Goal: Browse casually: Explore the website without a specific task or goal

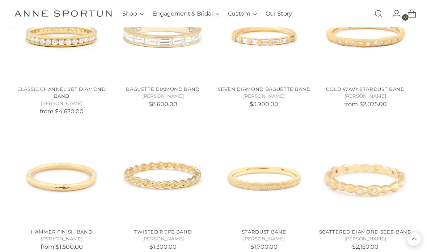
scroll to position [902, 0]
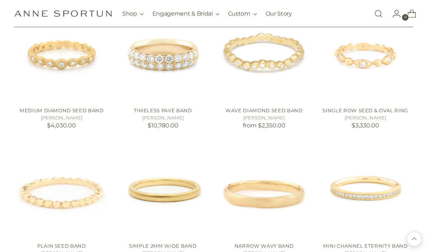
scroll to position [1158, 0]
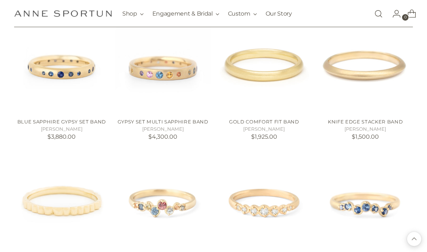
scroll to position [1689, 0]
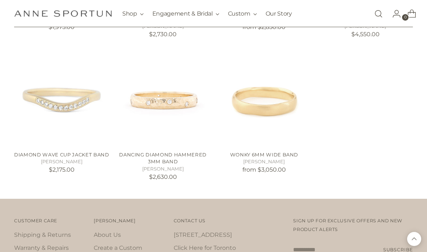
scroll to position [2946, 0]
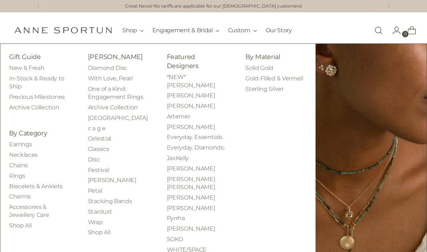
click at [50, 185] on link "Bracelets & Anklets" at bounding box center [36, 186] width 54 height 7
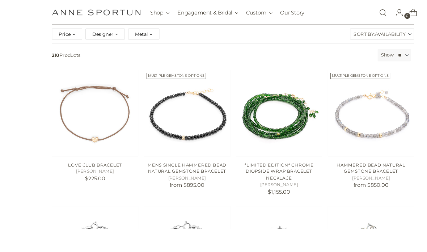
scroll to position [102, 0]
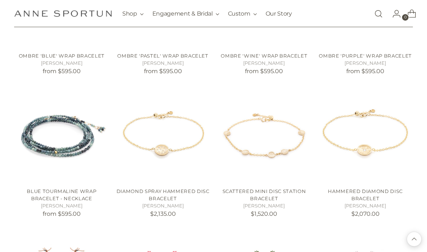
scroll to position [1761, 0]
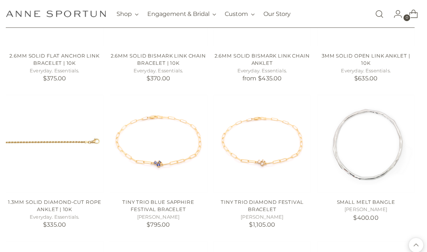
scroll to position [2768, 0]
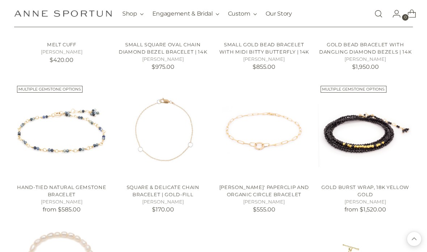
scroll to position [3062, 0]
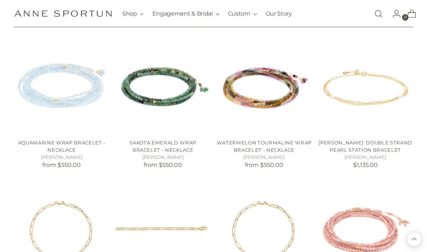
scroll to position [3658, 0]
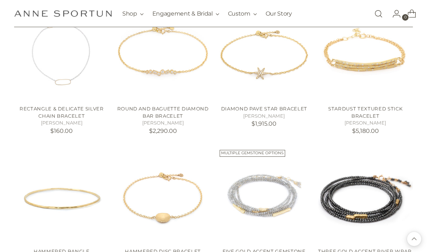
scroll to position [5421, 0]
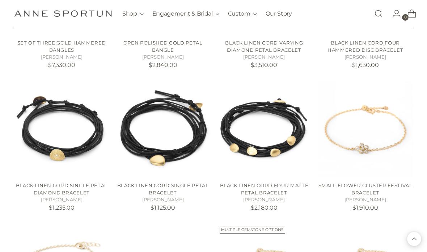
scroll to position [6209, 0]
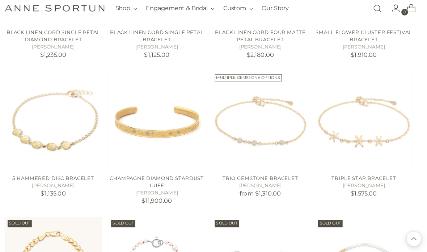
scroll to position [6348, 0]
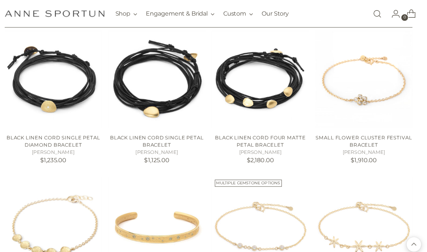
scroll to position [6256, 0]
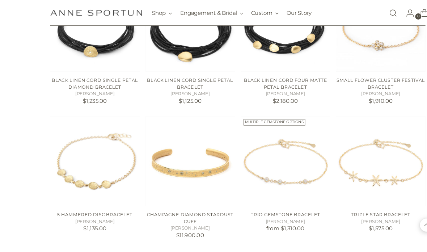
scroll to position [6308, 0]
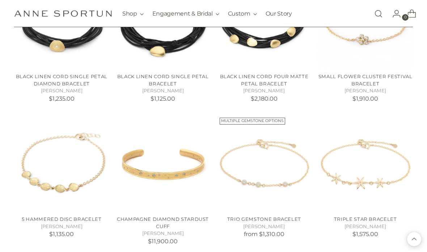
click at [85, 149] on img "5 Hammered Disc Bracelet" at bounding box center [61, 162] width 95 height 95
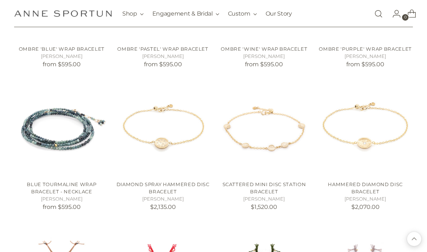
scroll to position [1782, 0]
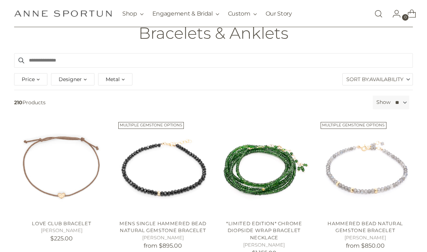
scroll to position [55, 0]
click at [74, 190] on img "Love Club Bracelet" at bounding box center [61, 166] width 95 height 95
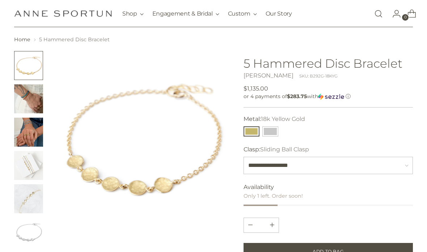
scroll to position [21, 0]
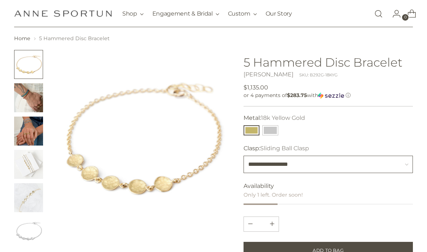
click at [404, 166] on select "**********" at bounding box center [327, 164] width 169 height 17
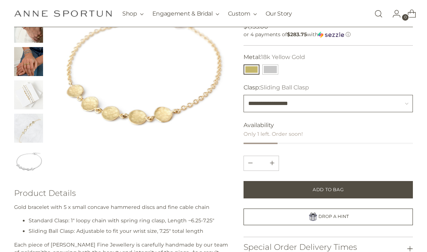
scroll to position [90, 0]
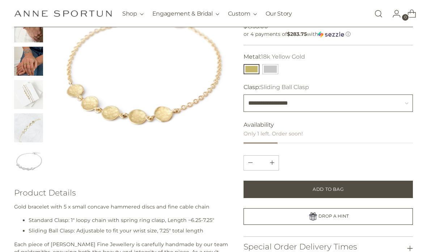
click at [397, 103] on select "**********" at bounding box center [327, 102] width 169 height 17
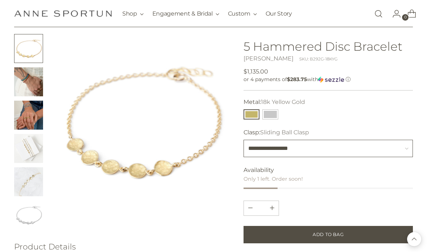
scroll to position [36, 0]
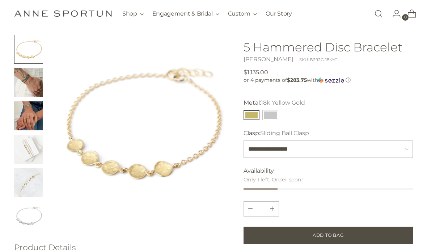
click at [30, 79] on img "Change image to image 2" at bounding box center [28, 82] width 29 height 29
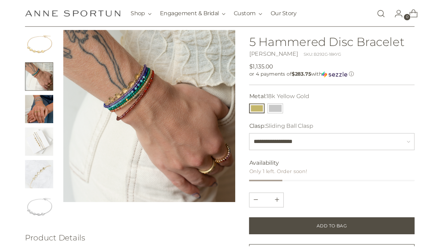
scroll to position [43, 0]
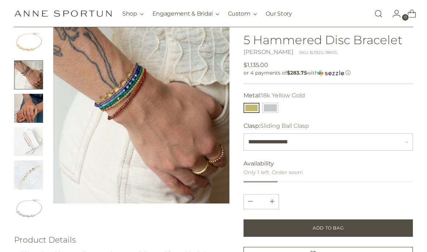
click at [31, 110] on img "Change image to image 3" at bounding box center [28, 108] width 29 height 29
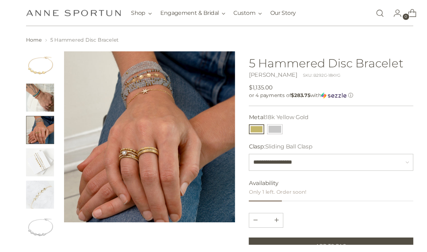
scroll to position [25, 0]
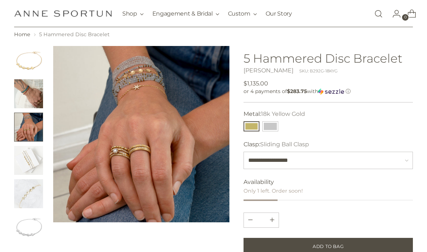
click at [33, 157] on img "Change image to image 4" at bounding box center [28, 160] width 29 height 29
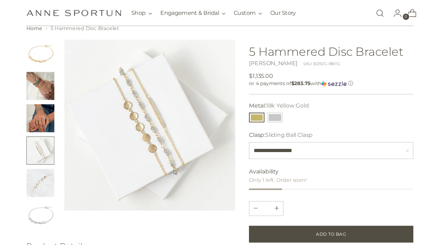
scroll to position [40, 0]
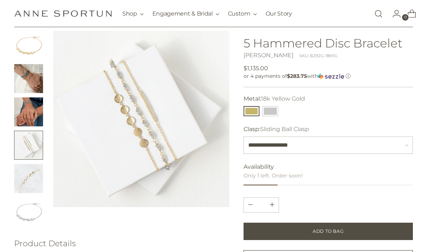
click at [30, 177] on img "Change image to image 5" at bounding box center [28, 178] width 29 height 29
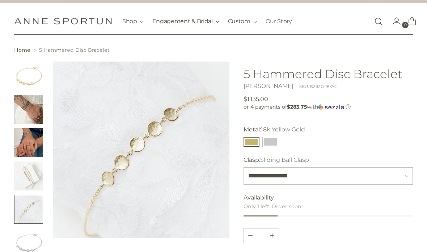
scroll to position [0, 0]
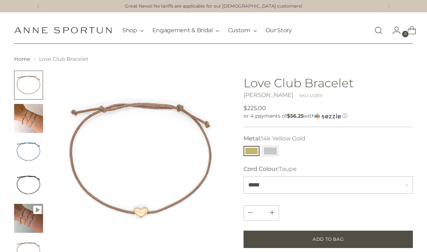
scroll to position [12, 0]
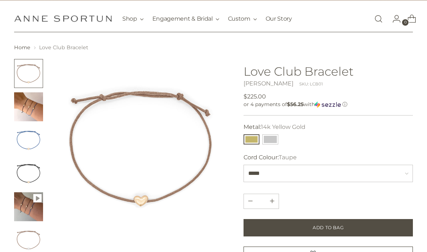
click at [29, 204] on img "Change image to image 5" at bounding box center [28, 206] width 29 height 29
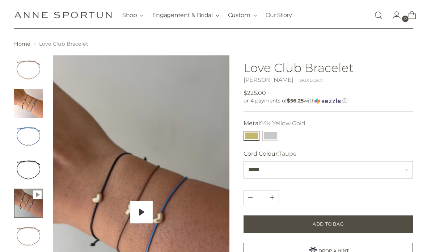
scroll to position [28, 0]
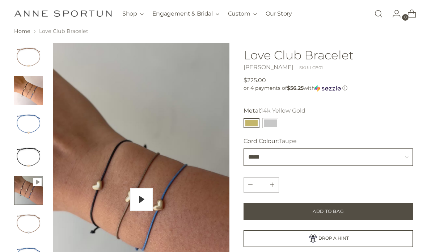
click at [408, 158] on select "***** **** *****" at bounding box center [327, 156] width 169 height 17
select select "****"
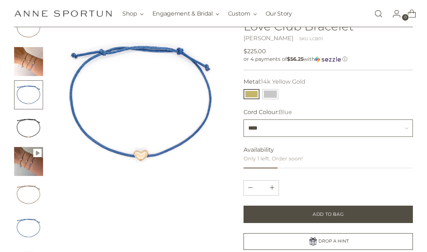
click at [406, 132] on select "***** **** *****" at bounding box center [327, 127] width 169 height 17
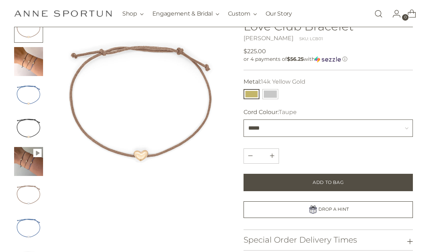
click at [400, 128] on select "***** **** *****" at bounding box center [327, 127] width 169 height 17
select select "****"
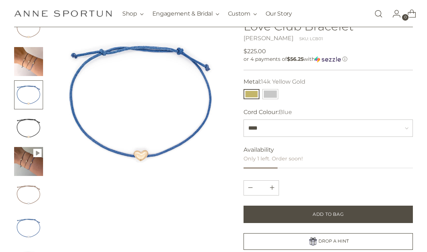
click at [35, 64] on img "Change image to image 2" at bounding box center [28, 61] width 29 height 29
